Goal: Check status

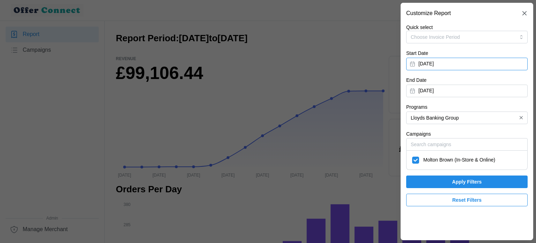
click at [456, 62] on button "[DATE]" at bounding box center [466, 64] width 121 height 13
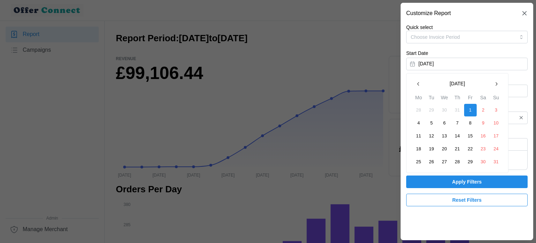
click at [497, 86] on icon "button" at bounding box center [497, 84] width 6 height 6
click at [420, 109] on button "1" at bounding box center [419, 110] width 13 height 13
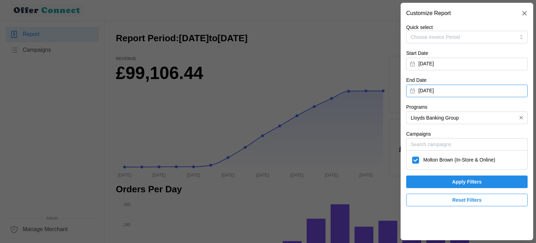
click at [465, 90] on button "[DATE]" at bounding box center [466, 90] width 121 height 13
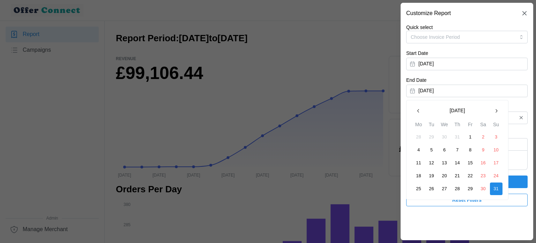
click at [494, 188] on button "31" at bounding box center [496, 188] width 13 height 13
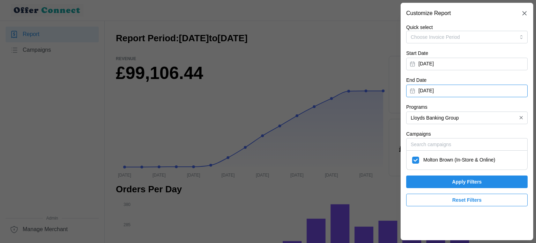
click at [485, 88] on button "[DATE]" at bounding box center [466, 90] width 121 height 13
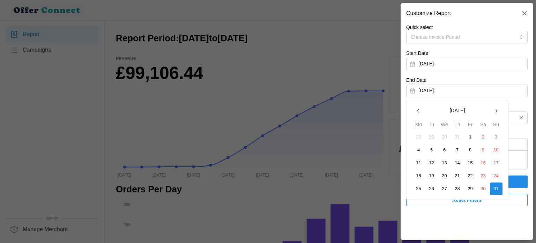
click at [498, 110] on icon "button" at bounding box center [497, 111] width 6 height 6
click at [430, 187] on button "30" at bounding box center [432, 188] width 13 height 13
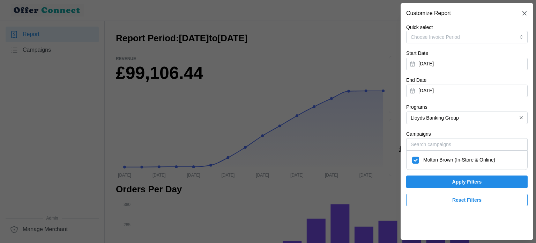
click at [454, 181] on span "Apply Filters" at bounding box center [467, 182] width 30 height 12
